Goal: Find specific page/section: Locate item on page

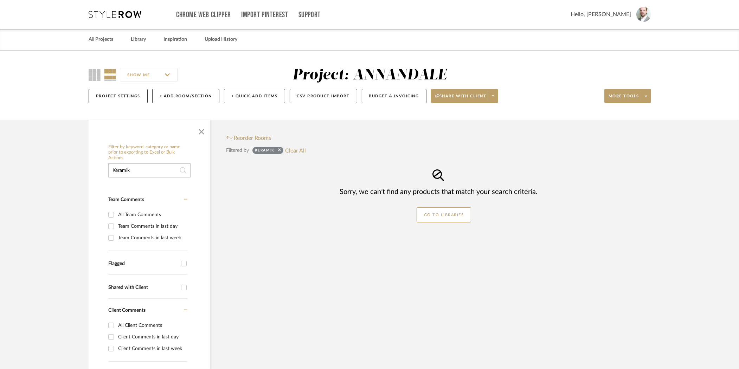
click at [110, 11] on icon at bounding box center [115, 14] width 53 height 7
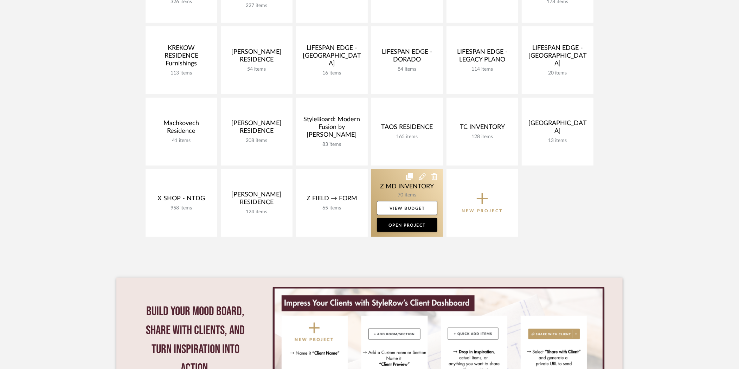
scroll to position [291, 0]
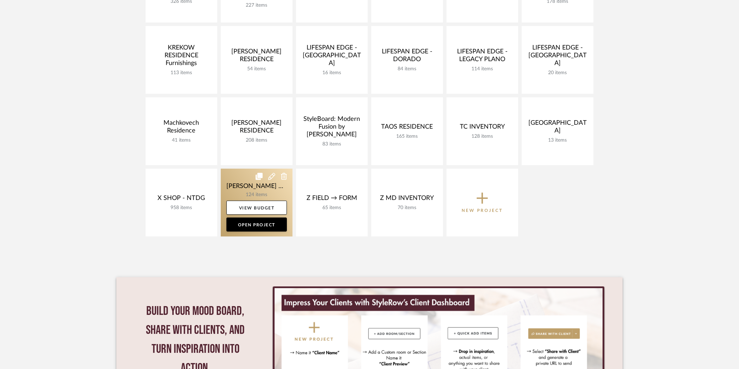
click at [232, 175] on link at bounding box center [257, 203] width 72 height 68
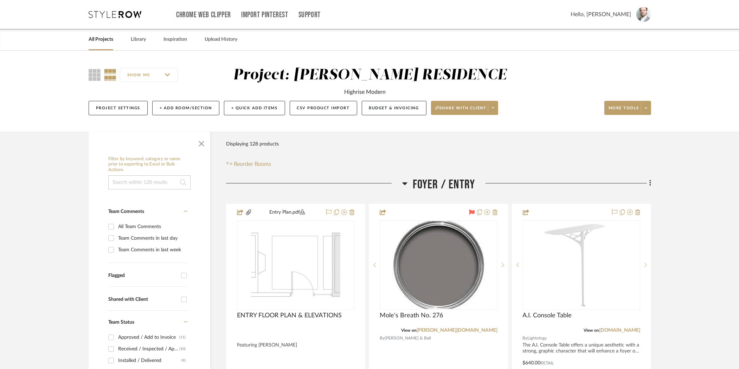
click at [146, 176] on input at bounding box center [149, 183] width 82 height 14
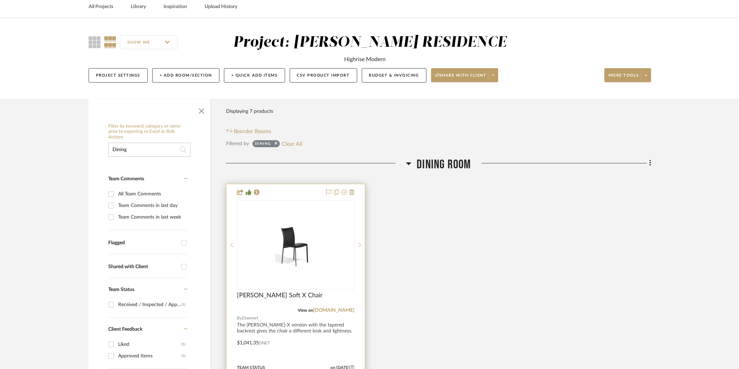
scroll to position [35, 0]
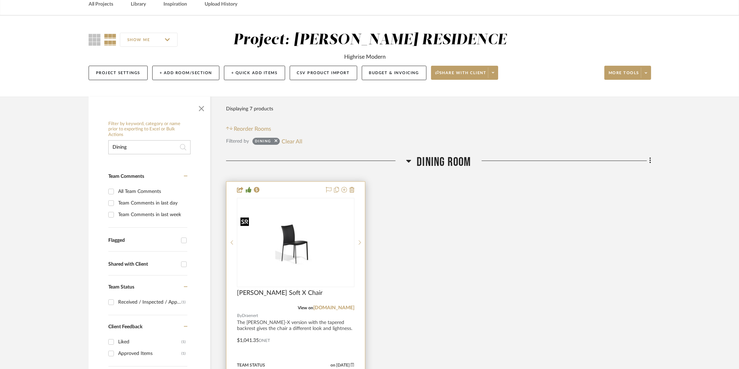
type input "Dining"
click at [288, 241] on img "0" at bounding box center [296, 243] width 116 height 56
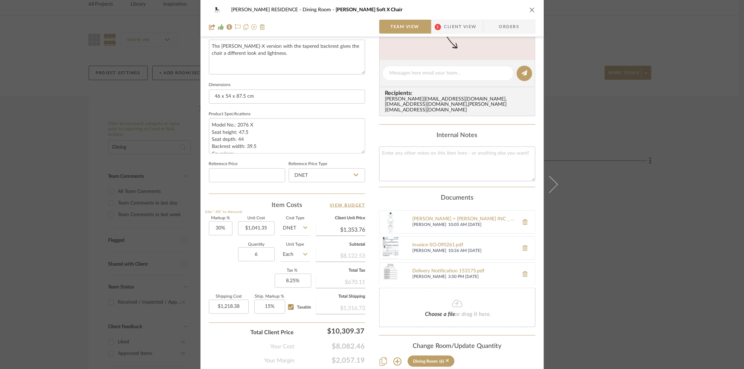
scroll to position [261, 0]
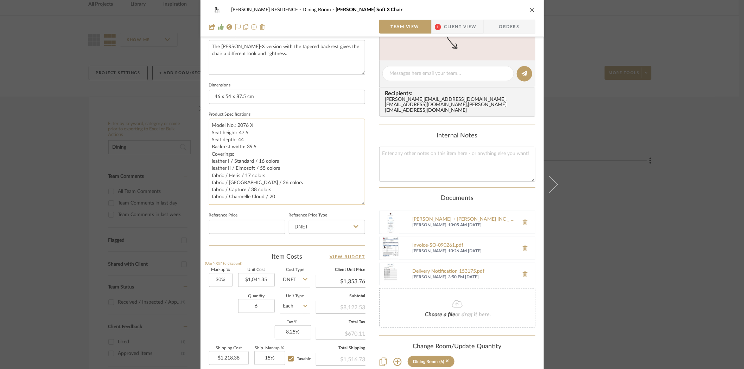
drag, startPoint x: 359, startPoint y: 151, endPoint x: 350, endPoint y: 202, distance: 51.8
click at [350, 202] on textarea "Model No.: 2076 X Seat height: 47.5 Seat depth: 44 Backrest width: 39.5 Coverin…" at bounding box center [287, 162] width 156 height 86
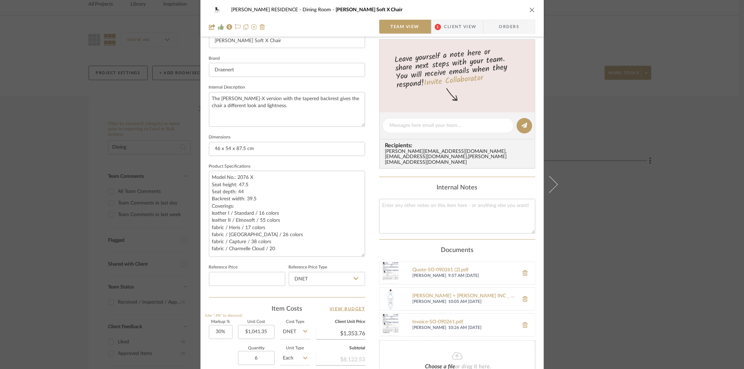
scroll to position [231, 0]
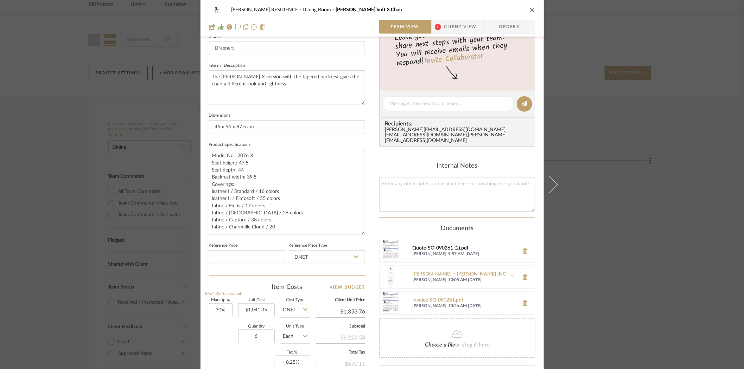
click at [447, 246] on div "Quote-SO-090261 (2).pdf" at bounding box center [464, 249] width 103 height 6
click at [529, 11] on icon "close" at bounding box center [532, 10] width 6 height 6
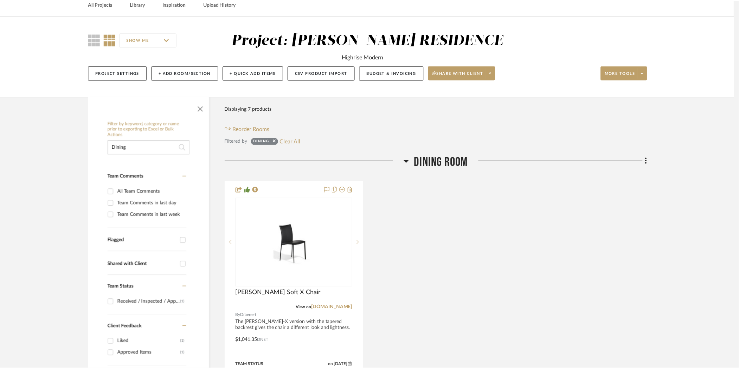
scroll to position [35, 0]
